Goal: Task Accomplishment & Management: Manage account settings

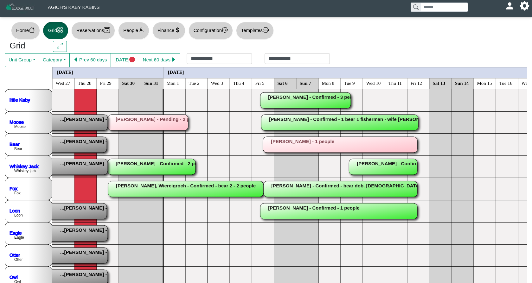
scroll to position [0, 0]
click at [77, 142] on rect at bounding box center [28, 145] width 156 height 16
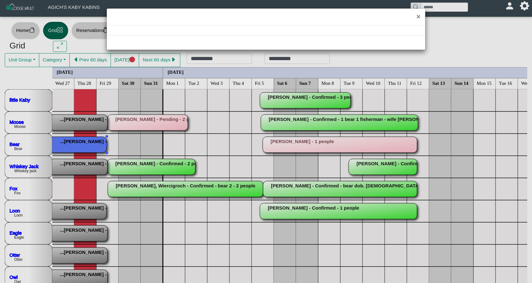
click at [77, 142] on div "×" at bounding box center [266, 141] width 532 height 283
select select "*"
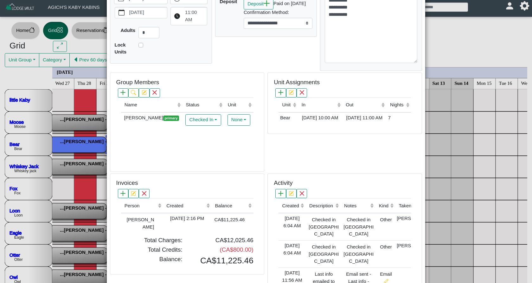
scroll to position [114, 0]
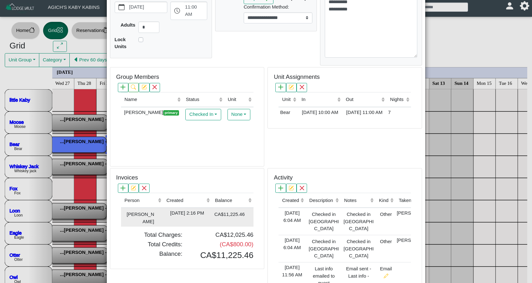
click at [189, 210] on td "[DATE] 2:16 PM" at bounding box center [187, 217] width 49 height 19
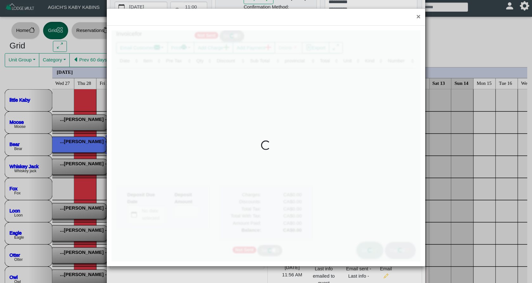
type input "*"
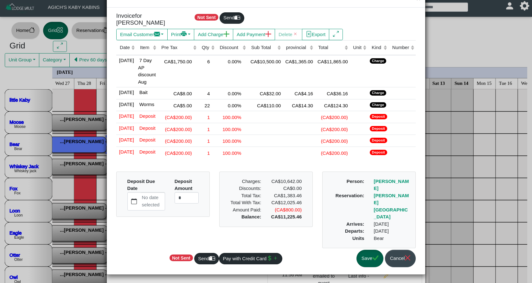
scroll to position [29, 0]
click at [363, 263] on button "Save" at bounding box center [370, 258] width 27 height 17
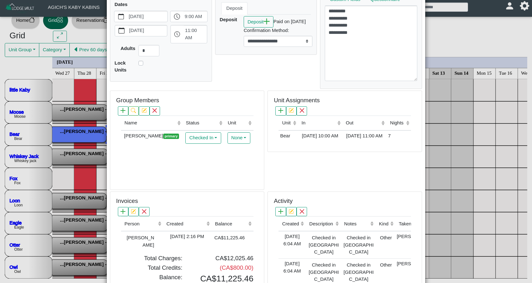
scroll to position [101, 0]
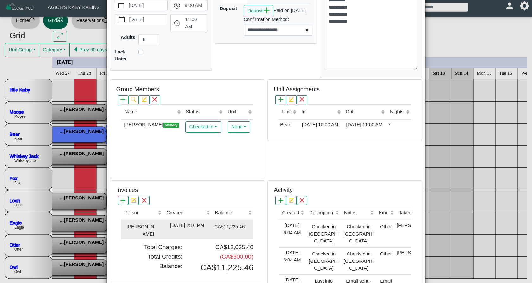
click at [203, 222] on div "[DATE] 2:16 PM" at bounding box center [187, 225] width 45 height 7
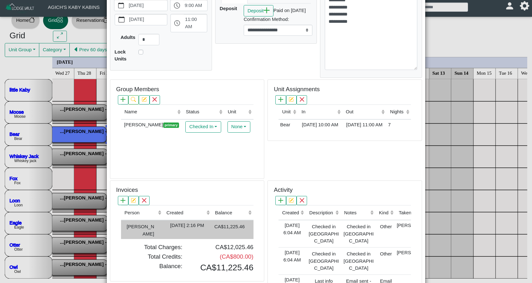
type input "*"
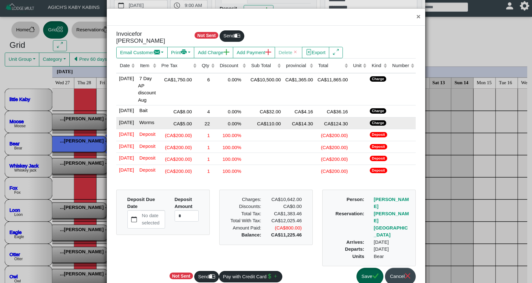
scroll to position [2, 0]
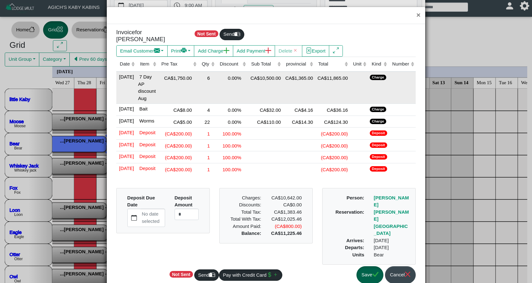
click at [212, 74] on div "6" at bounding box center [207, 78] width 15 height 9
click at [212, 74] on input "*" at bounding box center [207, 79] width 15 height 11
drag, startPoint x: 209, startPoint y: 73, endPoint x: 216, endPoint y: 74, distance: 7.0
click at [215, 74] on input "*" at bounding box center [207, 79] width 15 height 11
type input "*"
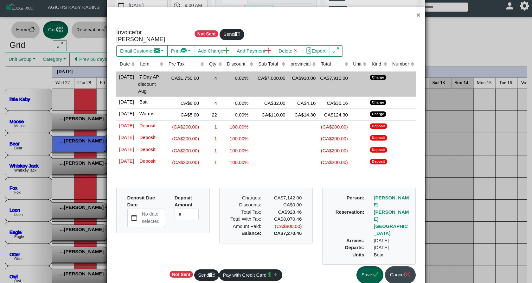
click at [282, 82] on td "CA$7,000.00" at bounding box center [271, 84] width 32 height 25
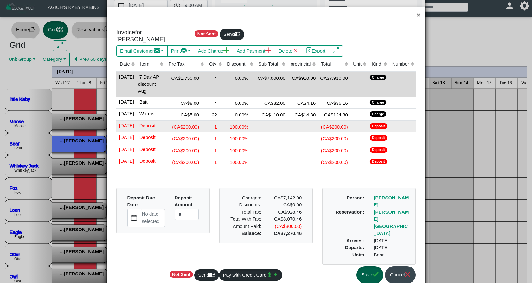
click at [249, 133] on td "100.00%" at bounding box center [239, 126] width 31 height 12
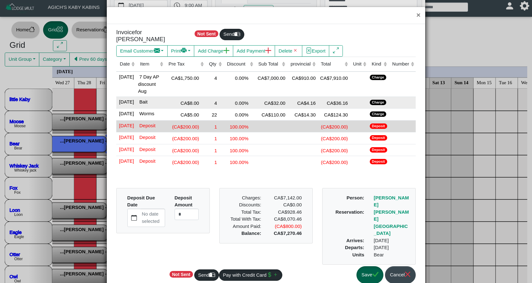
scroll to position [3, 0]
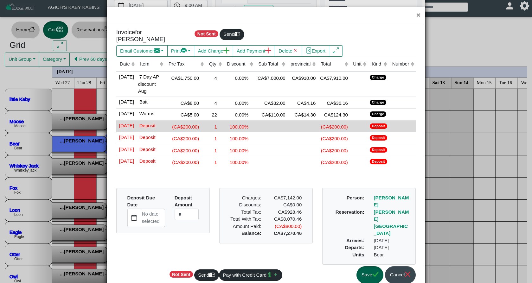
click at [367, 279] on button "Save" at bounding box center [370, 275] width 27 height 17
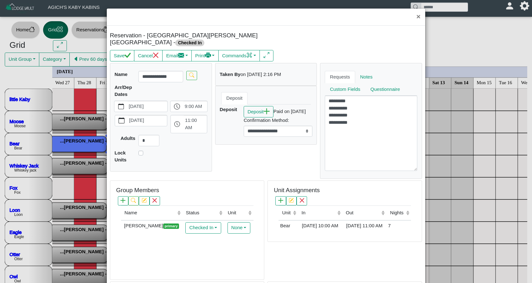
scroll to position [0, 0]
drag, startPoint x: 421, startPoint y: 17, endPoint x: 413, endPoint y: 15, distance: 7.5
click at [420, 17] on button "×" at bounding box center [419, 17] width 14 height 17
select select "*"
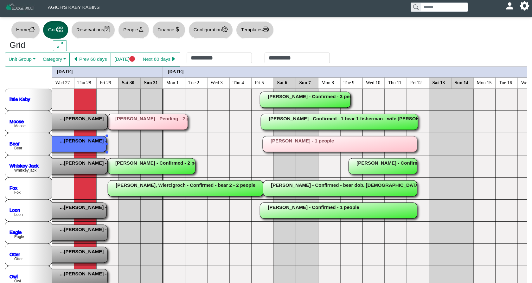
click at [143, 30] on icon "person" at bounding box center [141, 29] width 4 height 4
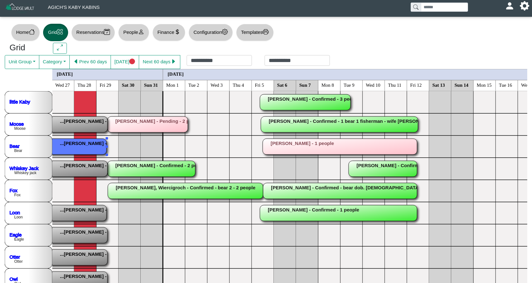
select select "**"
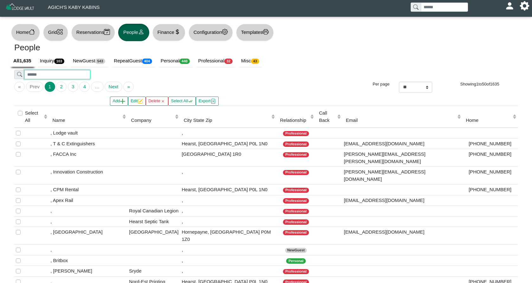
click at [42, 73] on input "search" at bounding box center [57, 74] width 66 height 9
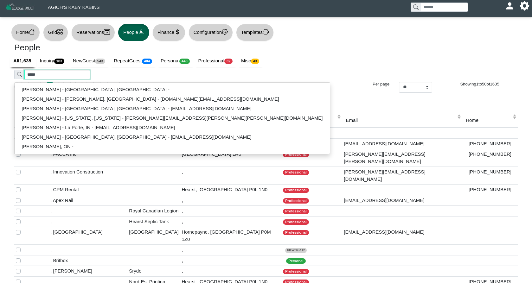
type input "*****"
click at [171, 73] on div "***** [PERSON_NAME] - [GEOGRAPHIC_DATA], [GEOGRAPHIC_DATA] - [PERSON_NAME] - [P…" at bounding box center [266, 76] width 513 height 12
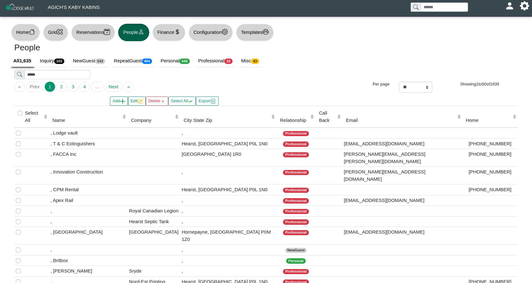
click at [60, 35] on icon "grid" at bounding box center [60, 32] width 6 height 6
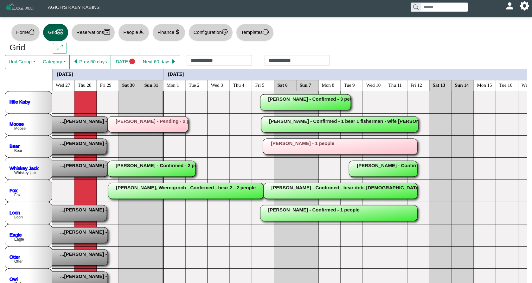
click at [83, 152] on rect at bounding box center [29, 147] width 156 height 16
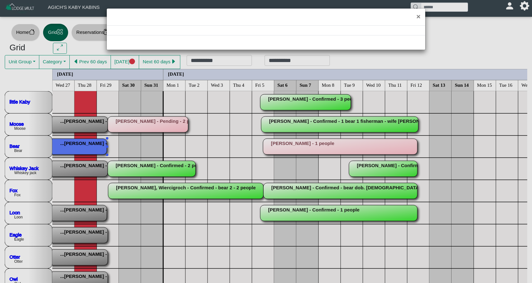
select select "*"
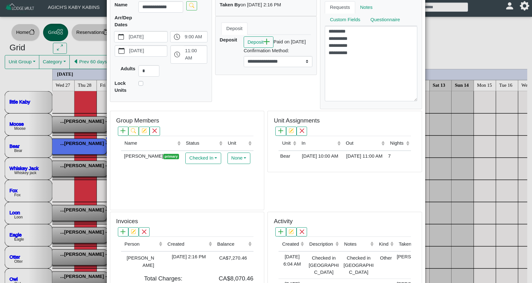
scroll to position [130, 0]
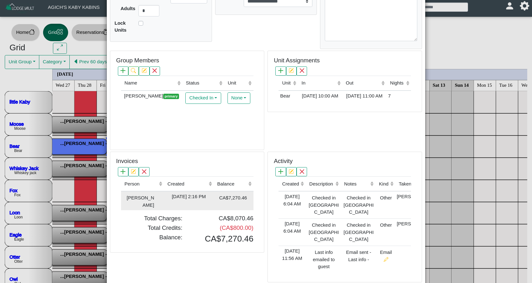
click at [185, 193] on div "[DATE] 2:16 PM" at bounding box center [189, 196] width 47 height 7
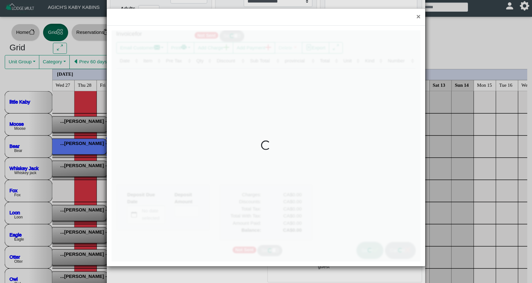
type input "*"
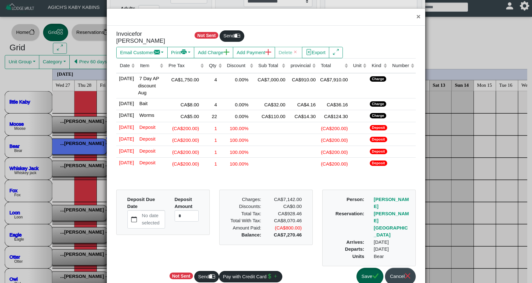
click at [364, 278] on button "Save" at bounding box center [370, 276] width 27 height 17
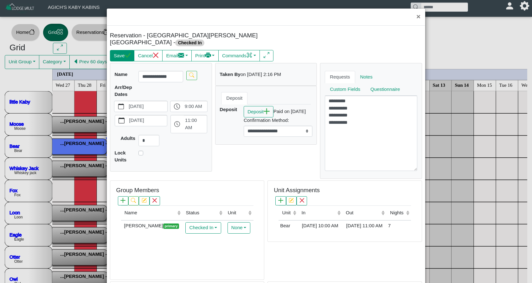
scroll to position [0, 0]
click at [127, 52] on icon "check" at bounding box center [128, 55] width 6 height 6
select select "*"
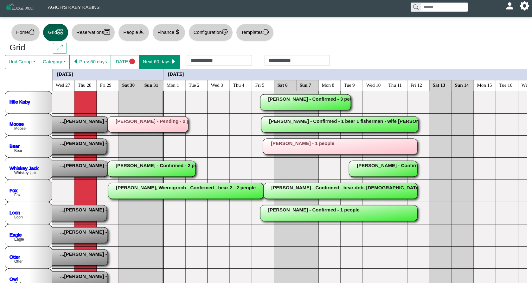
click at [162, 62] on button "Next 60 days" at bounding box center [160, 62] width 42 height 14
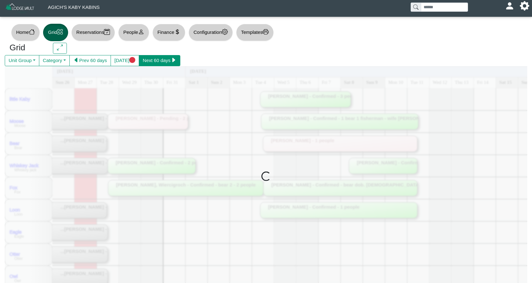
click at [162, 62] on button "Next 60 days" at bounding box center [160, 60] width 42 height 11
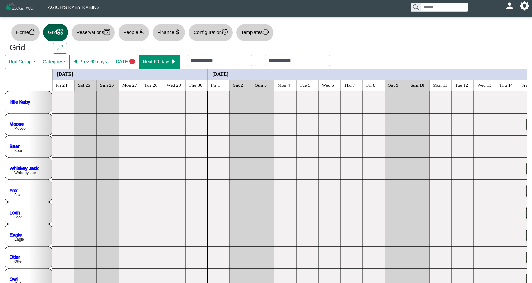
click at [162, 62] on button "Next 60 days" at bounding box center [160, 62] width 42 height 14
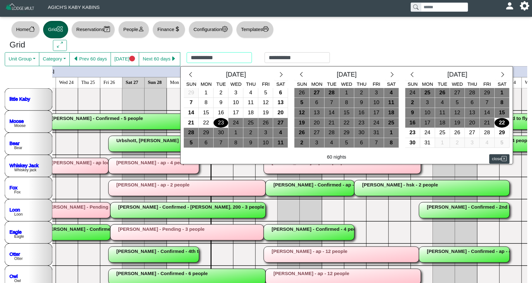
scroll to position [4, 0]
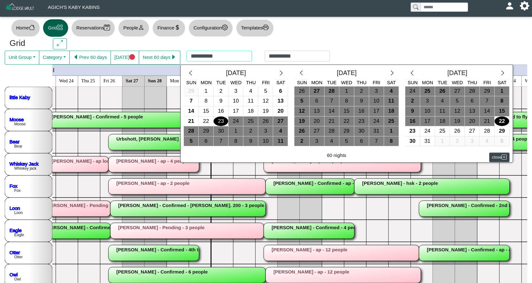
click at [249, 60] on div "**********" at bounding box center [258, 58] width 156 height 14
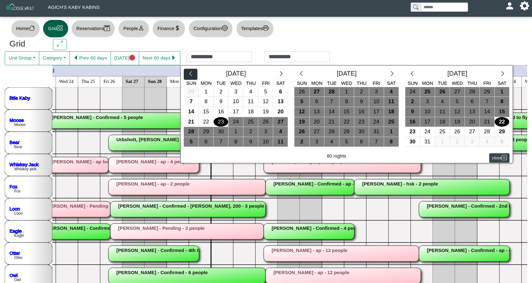
click at [194, 73] on icon "chevron left" at bounding box center [191, 74] width 6 height 6
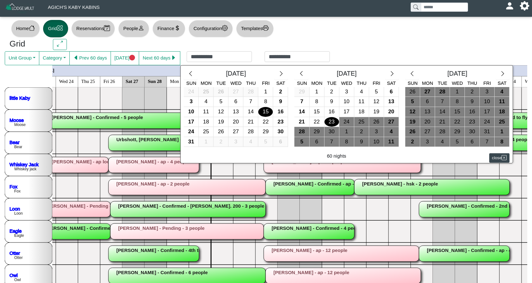
click at [272, 110] on div "15" at bounding box center [265, 112] width 15 height 10
type input "**********"
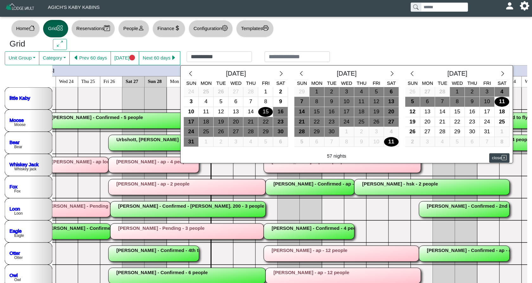
click at [399, 142] on div "11" at bounding box center [391, 142] width 15 height 10
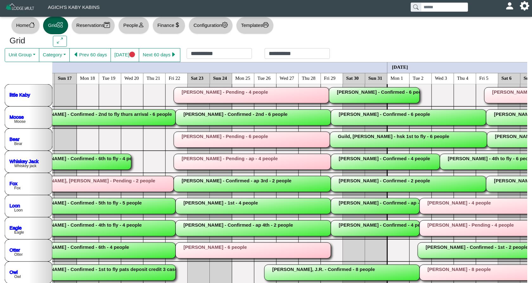
scroll to position [0, 42]
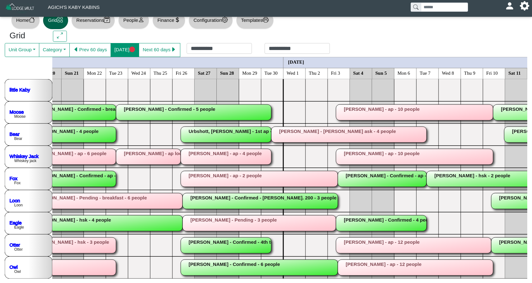
click at [128, 50] on button "[DATE]" at bounding box center [125, 50] width 29 height 14
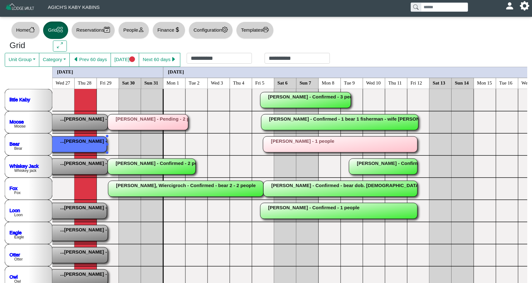
scroll to position [2, 0]
click at [84, 143] on rect at bounding box center [29, 144] width 156 height 16
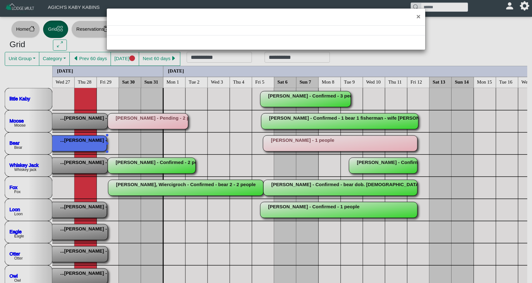
scroll to position [5, 0]
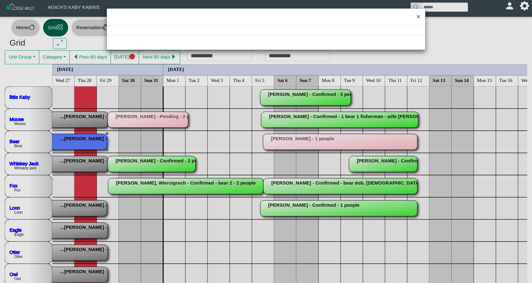
select select "*"
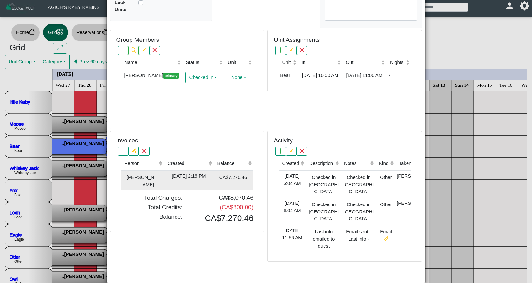
scroll to position [1, 0]
click at [181, 173] on div "[DATE] 2:16 PM" at bounding box center [189, 176] width 47 height 7
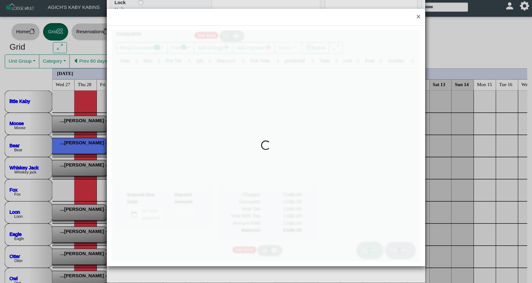
scroll to position [0, 0]
type input "*"
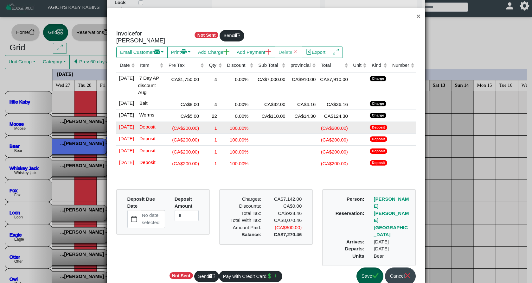
scroll to position [3, 0]
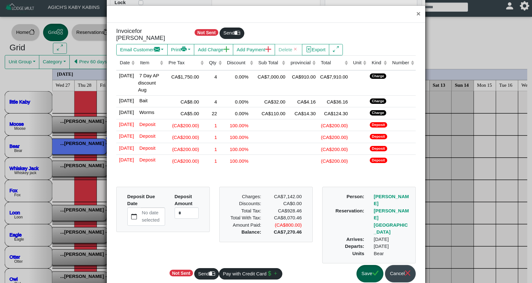
click at [366, 280] on button "Save" at bounding box center [370, 273] width 27 height 17
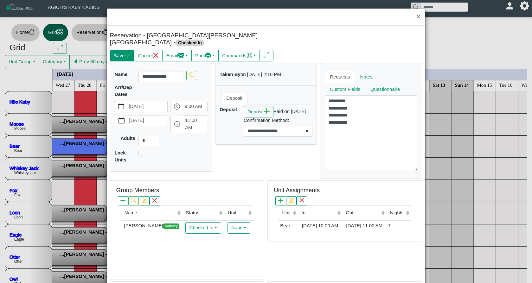
scroll to position [0, 0]
click at [128, 50] on button "Save" at bounding box center [122, 55] width 24 height 11
select select "*"
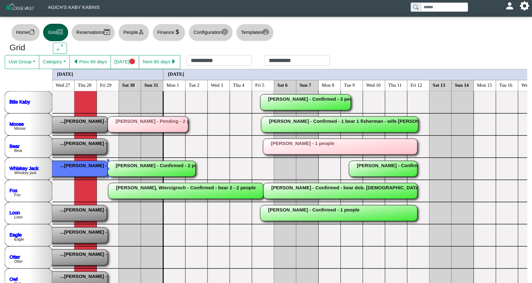
click at [74, 173] on rect at bounding box center [29, 169] width 157 height 16
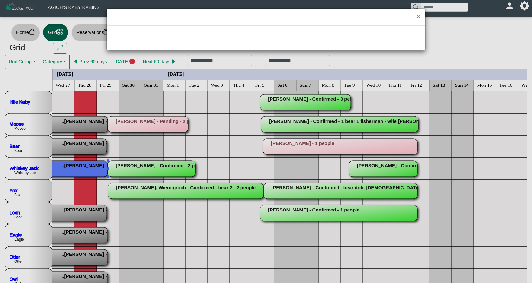
click at [74, 173] on div "×" at bounding box center [266, 141] width 532 height 283
select select "*"
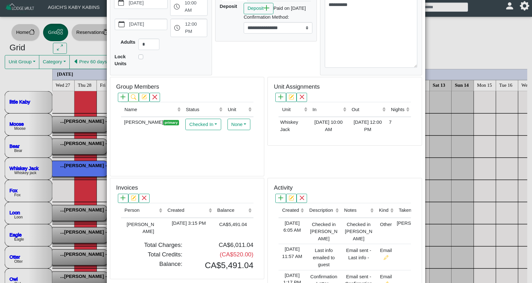
scroll to position [97, 0]
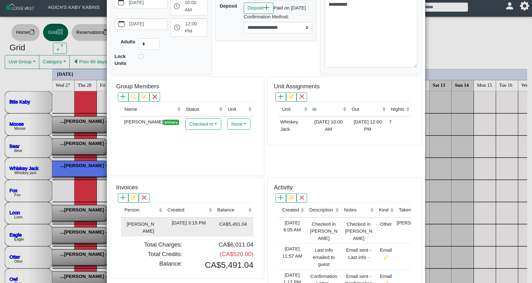
click at [203, 220] on div "[DATE] 3:15 PM" at bounding box center [189, 223] width 47 height 7
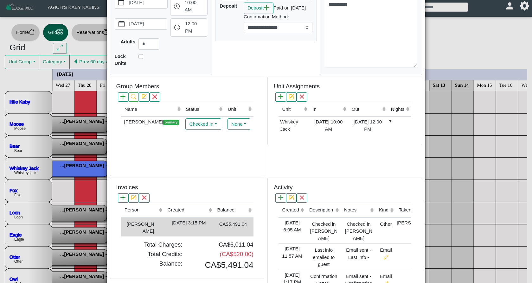
type input "*"
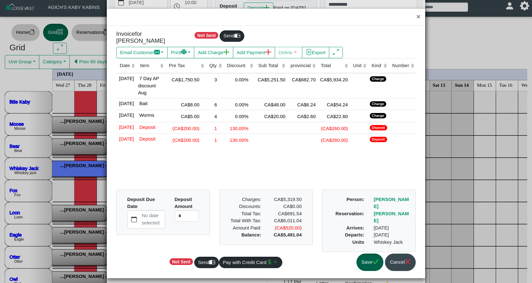
click at [360, 258] on button "Save" at bounding box center [370, 262] width 27 height 17
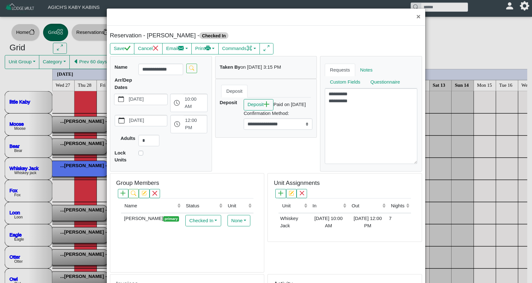
scroll to position [0, 0]
click at [124, 52] on button "Save" at bounding box center [122, 48] width 24 height 11
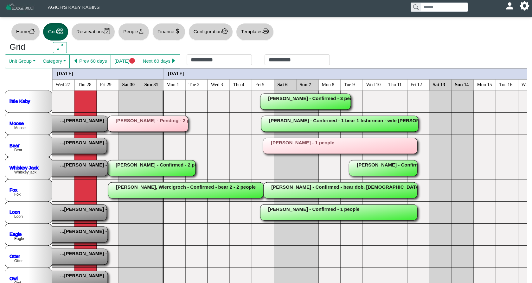
scroll to position [1, 0]
click at [138, 32] on button "People" at bounding box center [133, 31] width 31 height 17
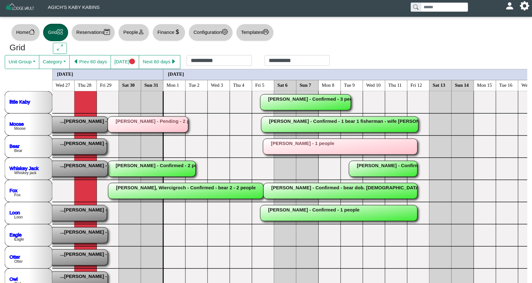
select select "**"
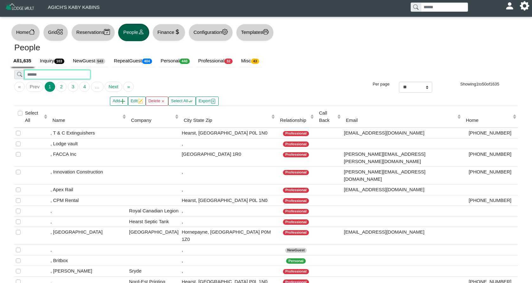
click at [50, 74] on input "search" at bounding box center [57, 74] width 66 height 9
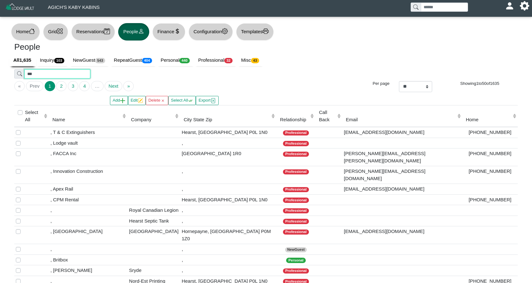
scroll to position [4, 0]
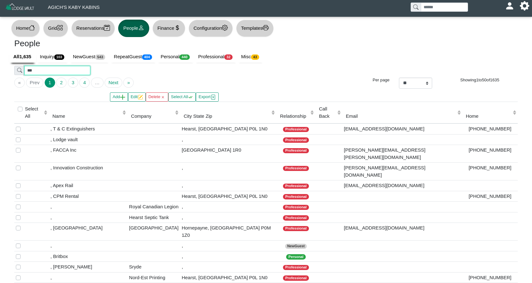
type input "***"
click at [49, 30] on button "Grid" at bounding box center [55, 28] width 25 height 17
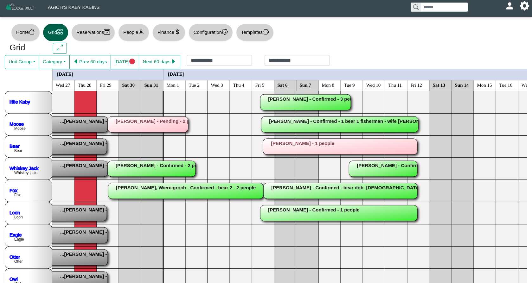
click at [83, 169] on rect at bounding box center [29, 169] width 157 height 16
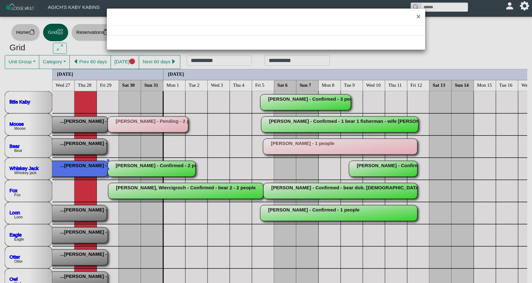
click at [83, 169] on div "×" at bounding box center [266, 141] width 532 height 283
select select "*"
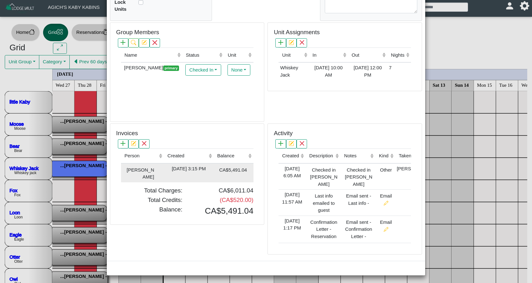
scroll to position [151, 0]
click at [195, 166] on div "[DATE] 3:15 PM" at bounding box center [189, 169] width 47 height 7
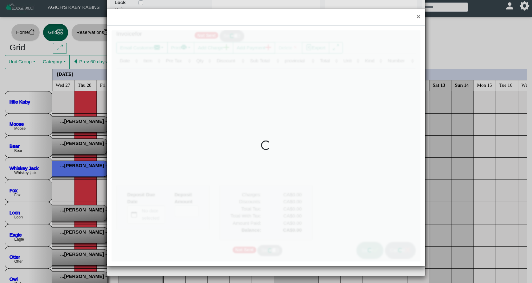
type input "*"
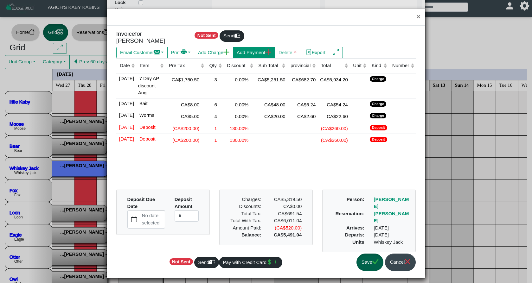
click at [263, 49] on button "Add Payment" at bounding box center [254, 52] width 42 height 11
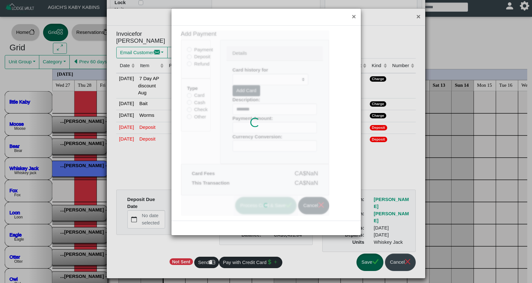
type input "*******"
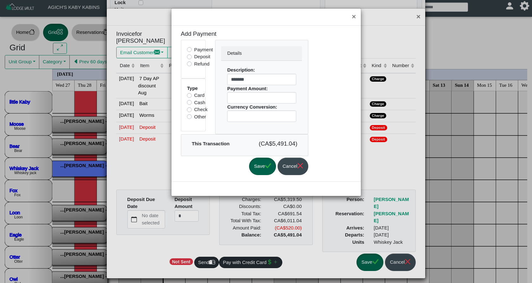
drag, startPoint x: 198, startPoint y: 56, endPoint x: 203, endPoint y: 68, distance: 12.1
click at [198, 56] on label "Deposit" at bounding box center [202, 56] width 16 height 7
type input "*******"
drag, startPoint x: 254, startPoint y: 97, endPoint x: 213, endPoint y: 95, distance: 40.7
click at [213, 95] on div "Details Description: ******* Payment Amount: ******* Currency Conversion: *" at bounding box center [262, 87] width 103 height 94
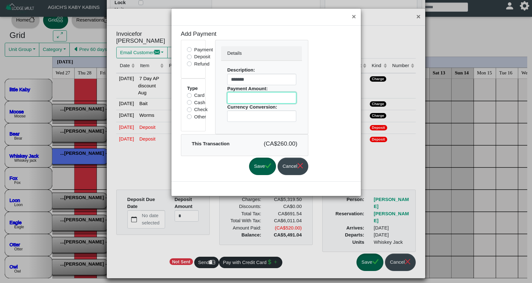
scroll to position [12, 0]
type input "***"
click at [270, 167] on button "Save" at bounding box center [262, 166] width 27 height 17
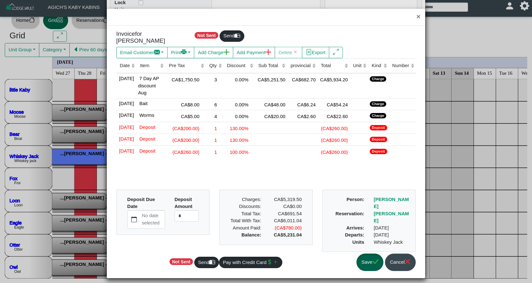
click at [369, 266] on button "Save" at bounding box center [370, 262] width 27 height 17
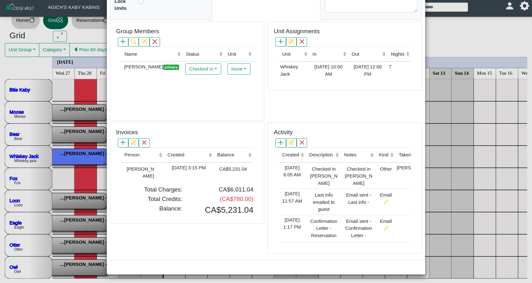
scroll to position [151, 0]
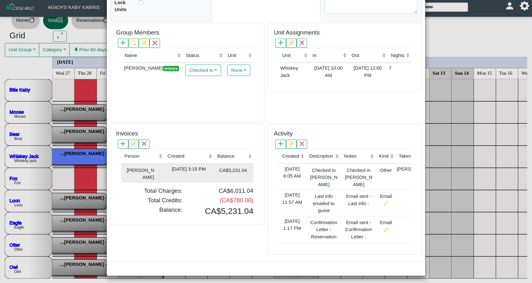
click at [202, 166] on div "[DATE] 3:15 PM" at bounding box center [189, 169] width 47 height 7
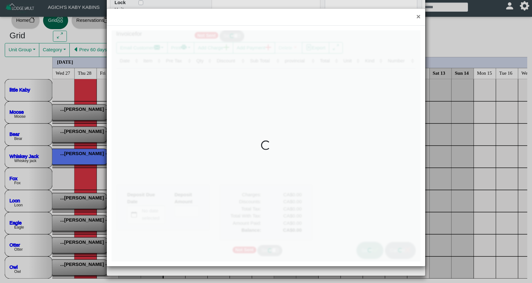
type input "*"
click at [202, 166] on div at bounding box center [266, 145] width 309 height 231
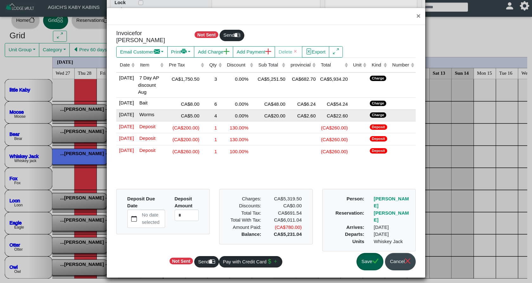
scroll to position [12, 0]
click at [272, 120] on div "CA$20.00" at bounding box center [270, 115] width 29 height 9
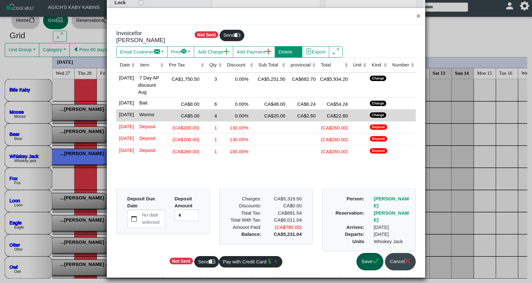
click at [299, 51] on button "Delete" at bounding box center [289, 51] width 28 height 11
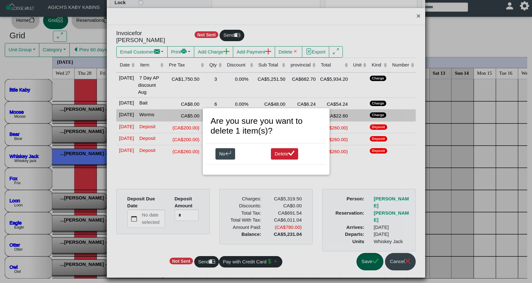
click at [280, 153] on button "Delete" at bounding box center [285, 153] width 28 height 11
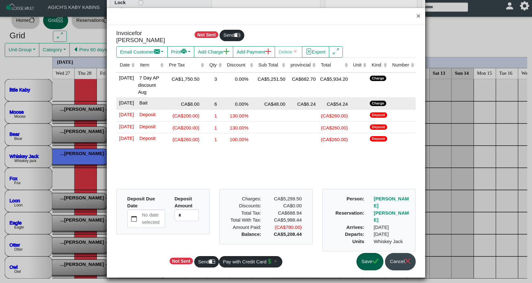
click at [247, 110] on td "0.00%" at bounding box center [239, 104] width 31 height 12
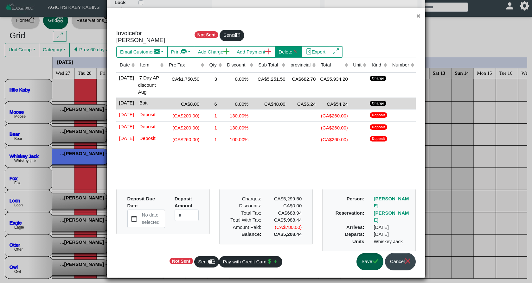
click at [302, 46] on button "Delete" at bounding box center [289, 51] width 28 height 11
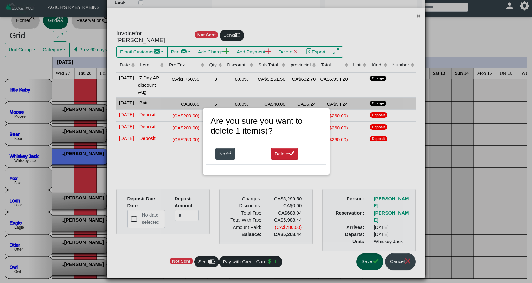
click at [278, 156] on button "Delete" at bounding box center [285, 153] width 28 height 11
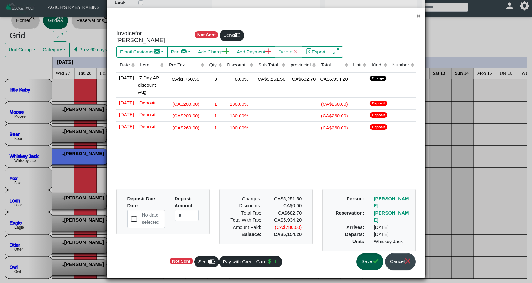
scroll to position [0, 0]
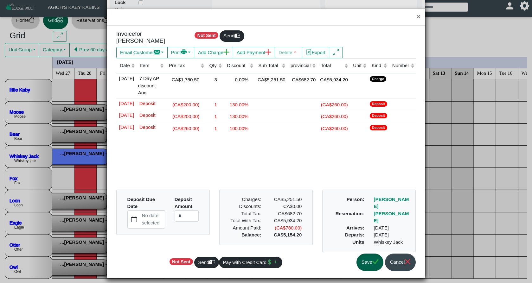
click at [373, 259] on icon "check" at bounding box center [376, 262] width 6 height 6
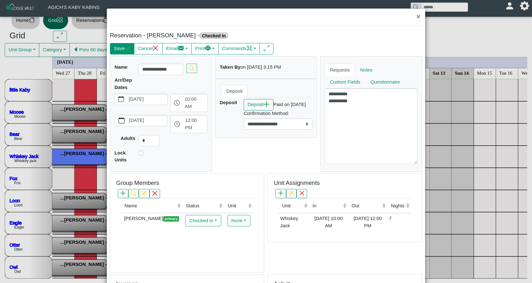
click at [120, 52] on button "Save" at bounding box center [122, 48] width 24 height 11
select select "*"
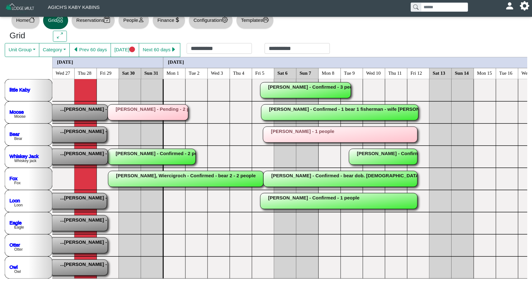
scroll to position [12, 0]
click at [84, 134] on rect at bounding box center [29, 135] width 156 height 16
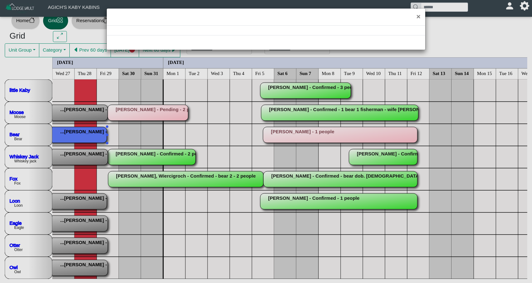
click at [84, 134] on div "×" at bounding box center [266, 141] width 532 height 283
select select "*"
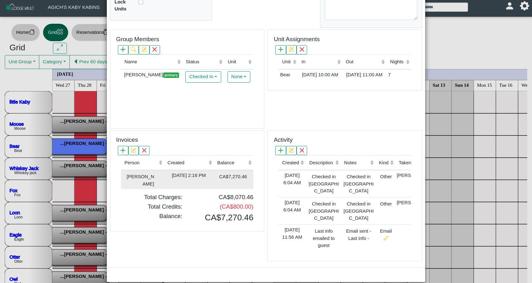
scroll to position [151, 0]
click at [172, 173] on div "[DATE] 2:16 PM" at bounding box center [189, 176] width 47 height 7
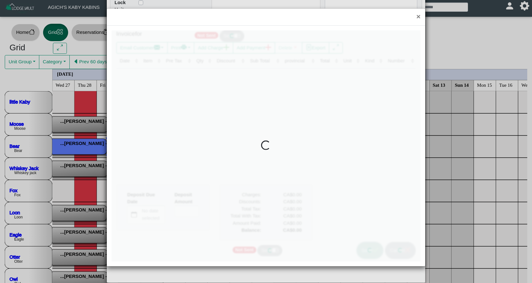
type input "*"
click at [172, 166] on div at bounding box center [266, 145] width 309 height 231
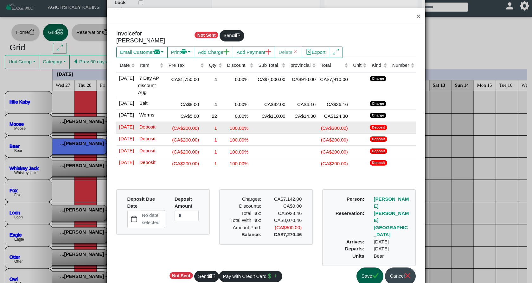
scroll to position [11, 0]
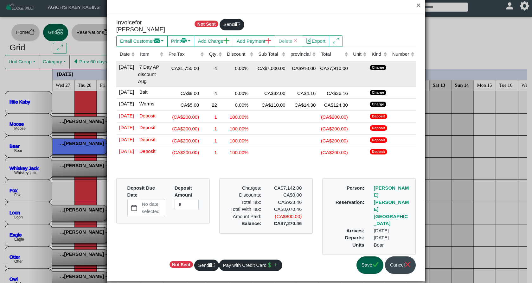
click at [213, 68] on td "4" at bounding box center [214, 74] width 18 height 25
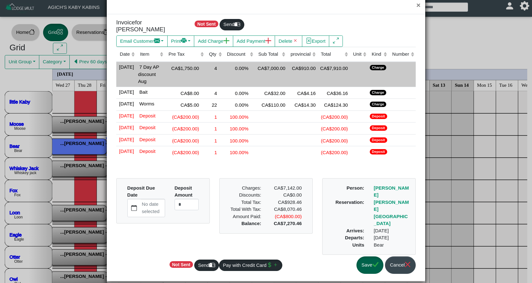
click at [212, 66] on div "4" at bounding box center [214, 68] width 15 height 9
click at [212, 66] on input "*" at bounding box center [212, 69] width 19 height 11
type input "*"
click at [256, 75] on td "CA$7,000.00" at bounding box center [271, 74] width 32 height 25
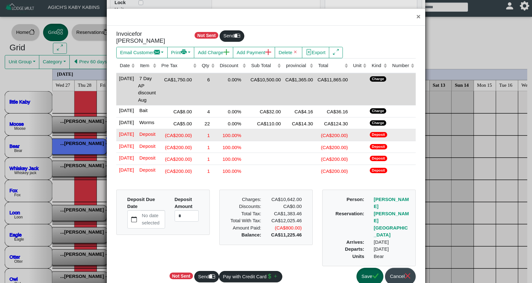
scroll to position [0, 0]
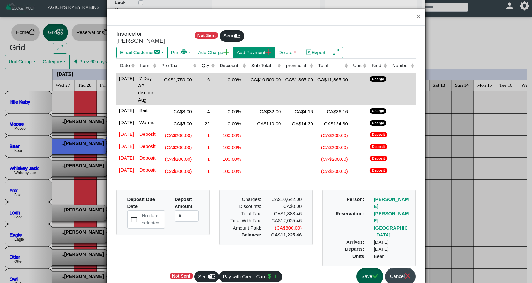
click at [252, 49] on button "Add Payment" at bounding box center [254, 52] width 42 height 11
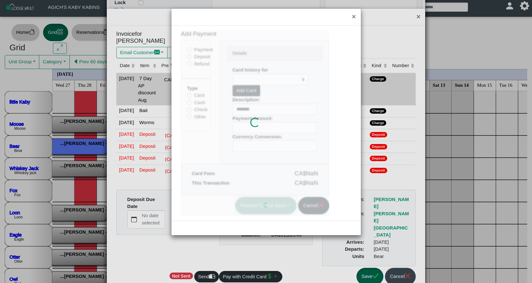
type input "********"
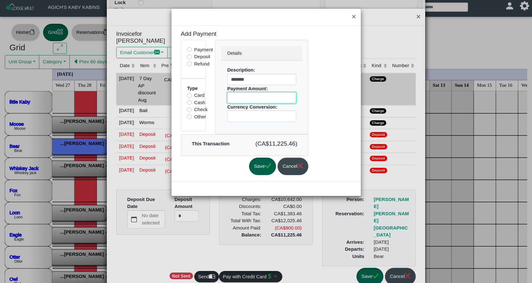
drag, startPoint x: 257, startPoint y: 98, endPoint x: 218, endPoint y: 97, distance: 38.7
click at [218, 97] on div "Details Description: ******* Payment Amount: ******** Currency Conversion: *" at bounding box center [262, 87] width 93 height 94
click at [308, 163] on button "Cancel" at bounding box center [293, 166] width 31 height 17
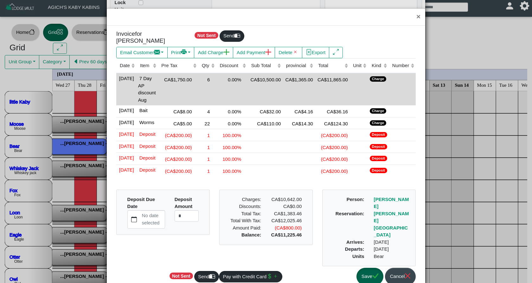
scroll to position [8, 0]
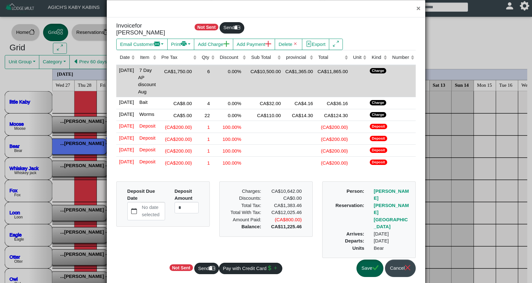
click at [375, 270] on icon "check" at bounding box center [376, 268] width 6 height 5
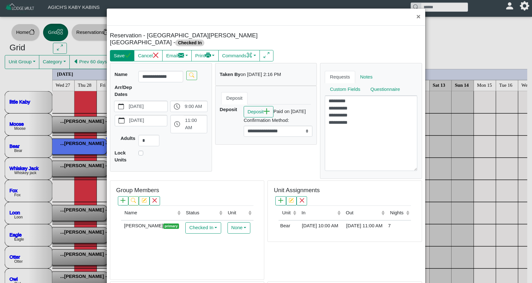
scroll to position [0, 0]
click at [126, 52] on icon "check" at bounding box center [128, 55] width 6 height 6
select select "*"
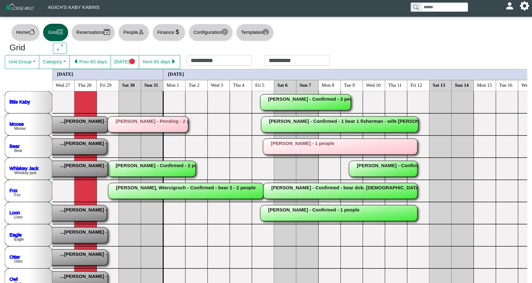
click at [87, 170] on rect at bounding box center [29, 169] width 157 height 16
click at [87, 170] on div "×" at bounding box center [266, 141] width 532 height 283
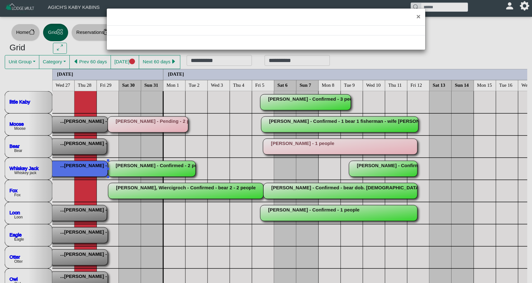
select select "*"
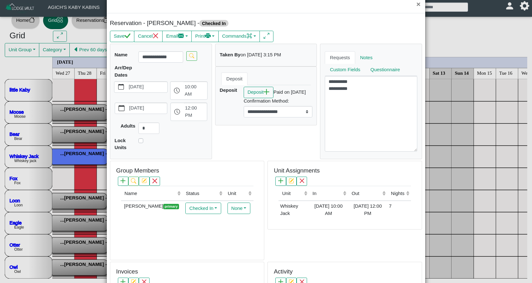
scroll to position [12, 0]
click at [127, 37] on icon "check" at bounding box center [128, 37] width 6 height 6
select select "*"
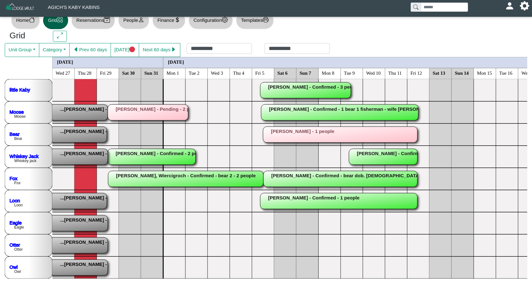
scroll to position [0, 1]
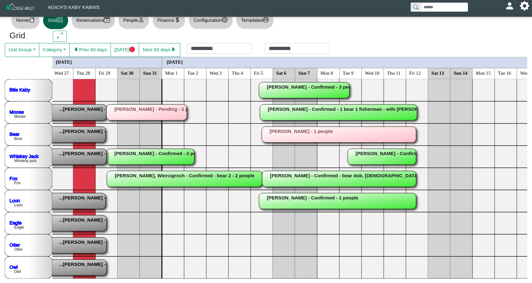
click at [82, 137] on rect at bounding box center [27, 135] width 156 height 16
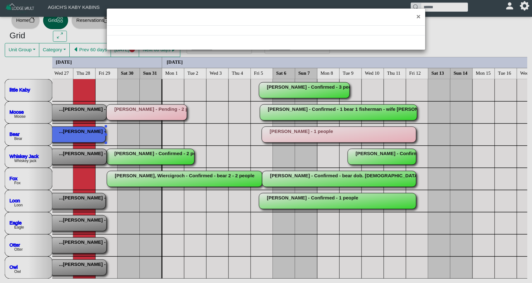
select select "*"
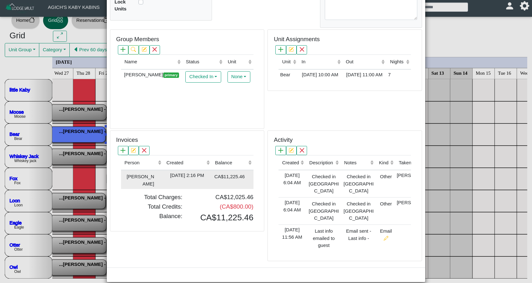
scroll to position [151, 0]
click at [192, 173] on div "[DATE] 2:16 PM" at bounding box center [187, 176] width 45 height 7
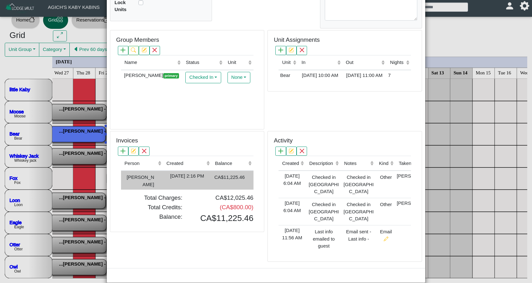
type input "*"
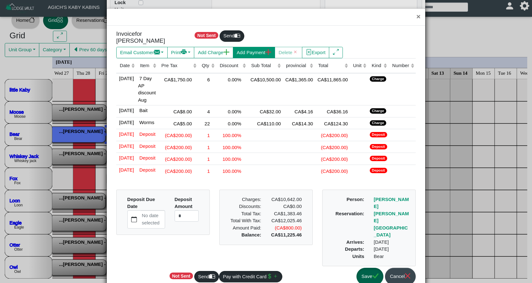
click at [257, 52] on button "Add Payment" at bounding box center [254, 52] width 42 height 11
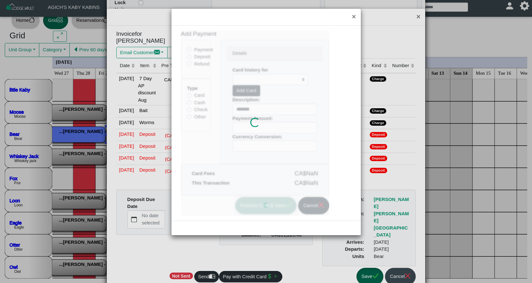
type input "********"
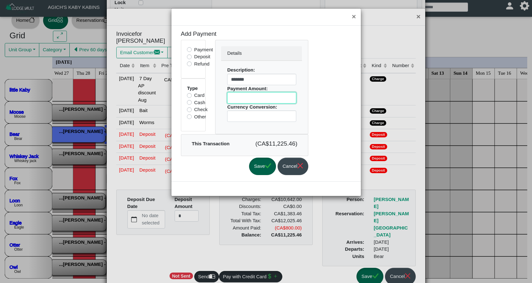
drag, startPoint x: 256, startPoint y: 98, endPoint x: 220, endPoint y: 98, distance: 36.5
click at [220, 98] on div "Details Description: ******* Payment Amount: ******** Currency Conversion: *" at bounding box center [262, 87] width 93 height 94
click at [271, 167] on icon "check" at bounding box center [268, 166] width 6 height 5
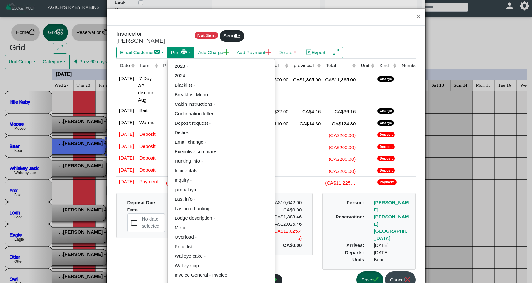
scroll to position [0, 0]
click at [186, 49] on icon "printer fill" at bounding box center [184, 51] width 4 height 5
click at [211, 271] on link "Invoice General - Invoice" at bounding box center [221, 276] width 107 height 10
select select "*****"
select select "****"
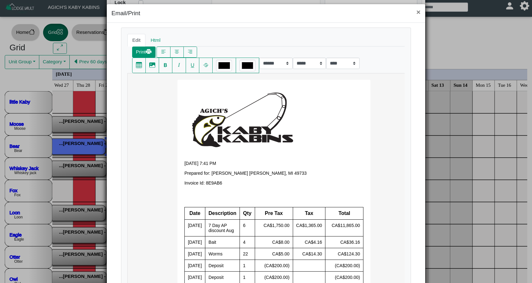
click at [146, 52] on button "Print" at bounding box center [143, 52] width 23 height 11
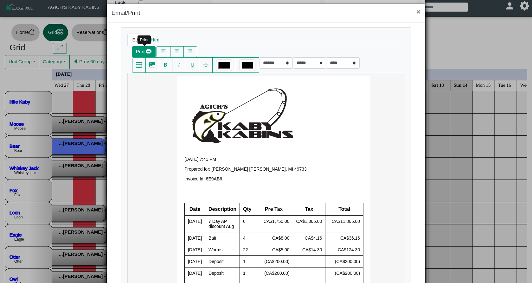
click at [140, 52] on button "Print" at bounding box center [143, 51] width 23 height 11
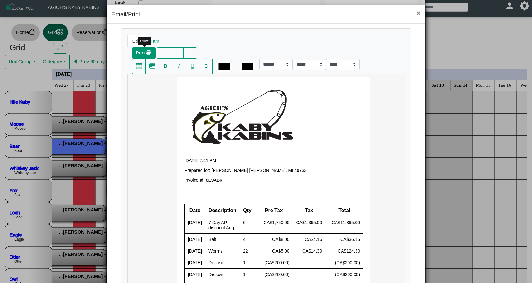
scroll to position [3, 0]
select select "*****"
select select "****"
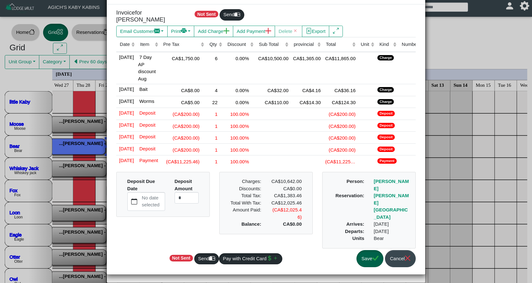
scroll to position [46, 0]
click at [367, 260] on button "Save" at bounding box center [370, 258] width 27 height 17
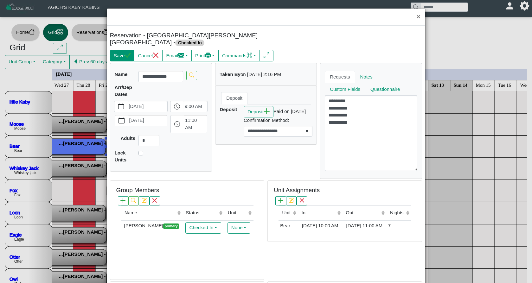
scroll to position [0, 0]
click at [116, 50] on button "Save" at bounding box center [122, 55] width 24 height 11
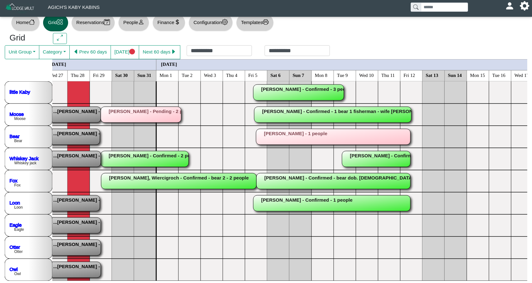
scroll to position [8, 0]
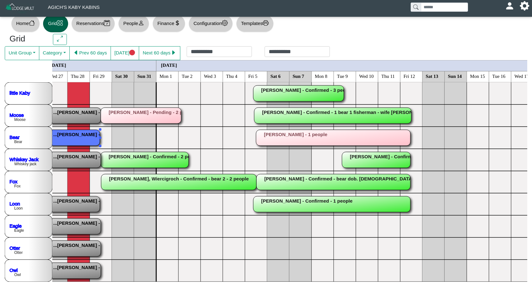
click at [88, 136] on rect at bounding box center [22, 138] width 156 height 16
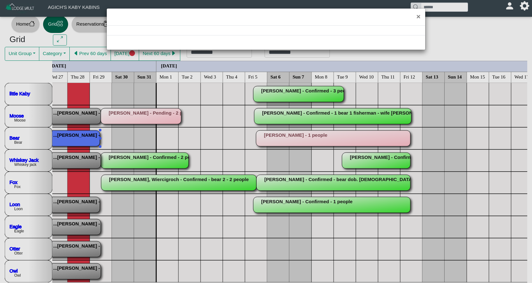
click at [88, 136] on div "×" at bounding box center [266, 141] width 532 height 283
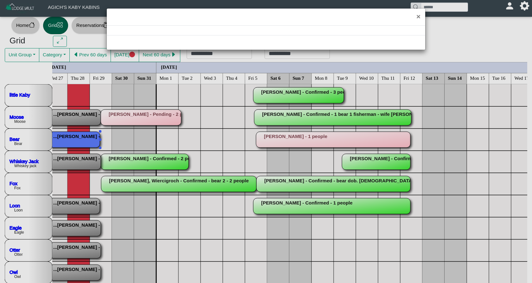
scroll to position [6, 0]
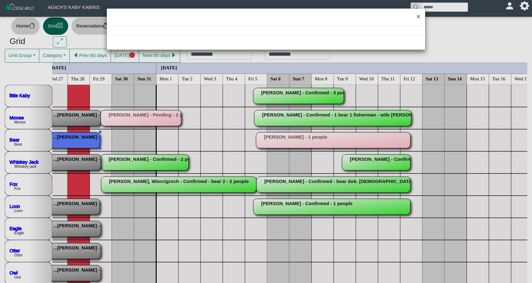
select select "*"
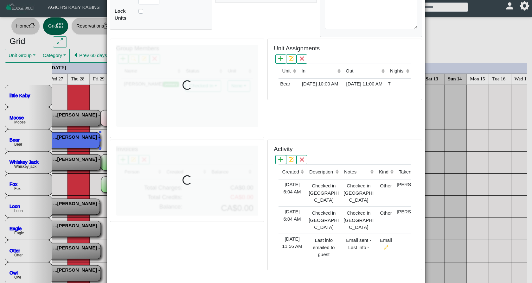
scroll to position [143, 0]
